Goal: Task Accomplishment & Management: Use online tool/utility

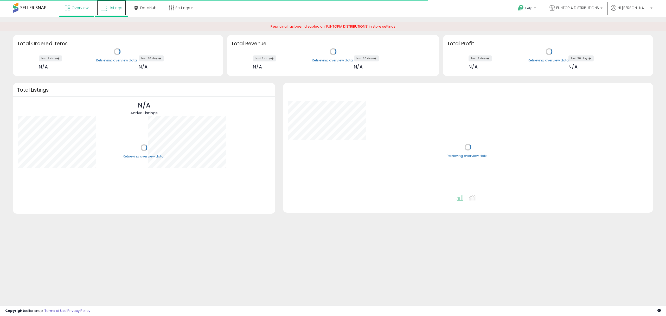
click at [111, 7] on span "Listings" at bounding box center [116, 7] width 14 height 5
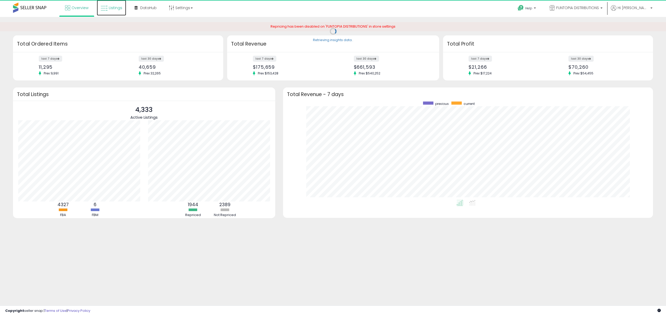
scroll to position [98, 360]
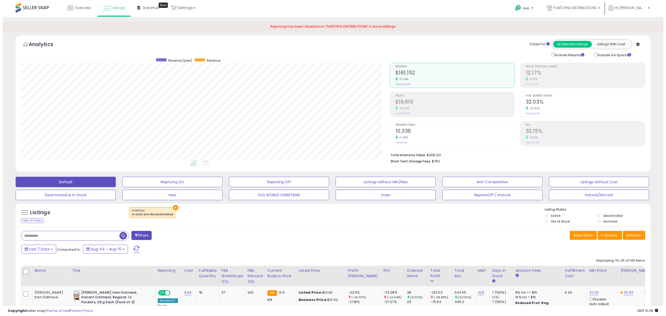
scroll to position [106, 369]
click at [167, 209] on div "× Inventory : in stock and fba backordered" at bounding box center [149, 212] width 47 height 11
click at [170, 209] on button "×" at bounding box center [172, 207] width 5 height 5
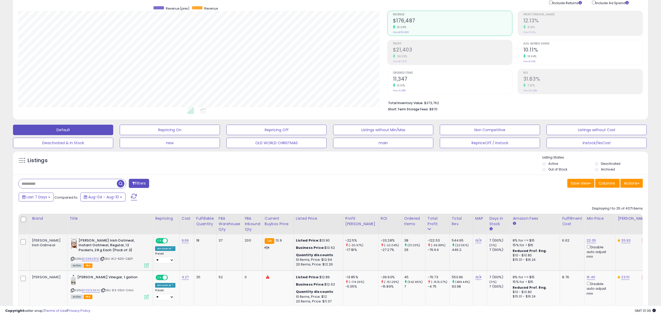
scroll to position [173, 0]
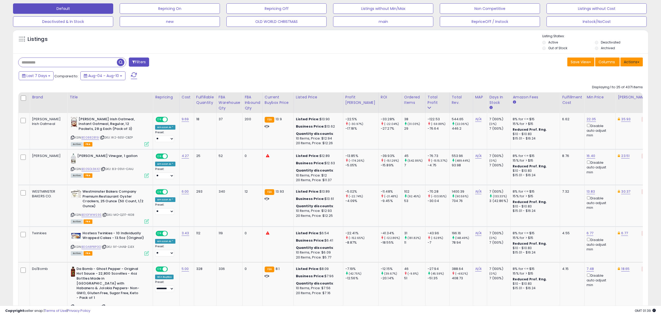
click at [631, 61] on button "Actions" at bounding box center [631, 62] width 22 height 9
click at [622, 87] on link "Export Visible Columns" at bounding box center [610, 86] width 57 height 8
